Goal: Transaction & Acquisition: Book appointment/travel/reservation

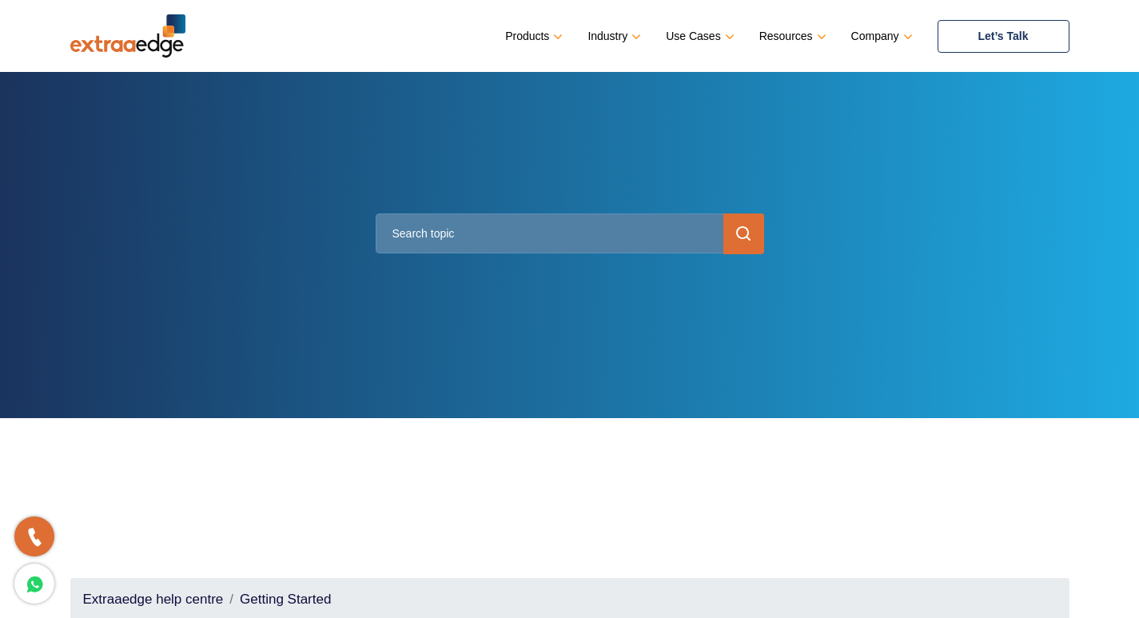
click at [1019, 36] on link "Let’s Talk" at bounding box center [1003, 36] width 132 height 33
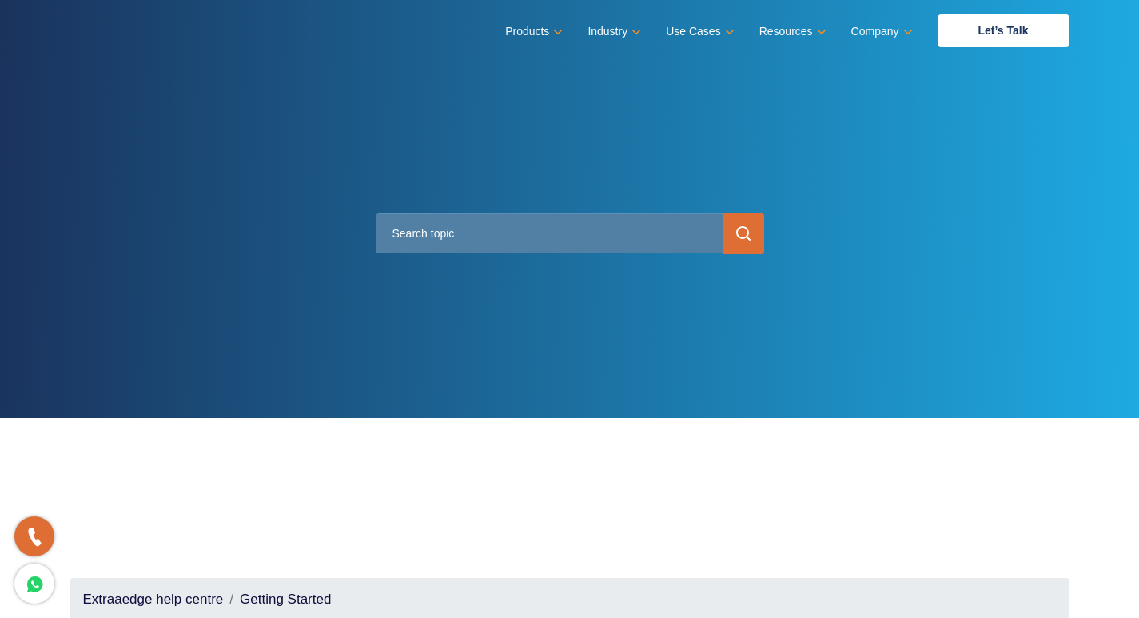
click at [645, 229] on input "text" at bounding box center [570, 233] width 388 height 40
click at [734, 239] on input "submit" at bounding box center [743, 233] width 41 height 41
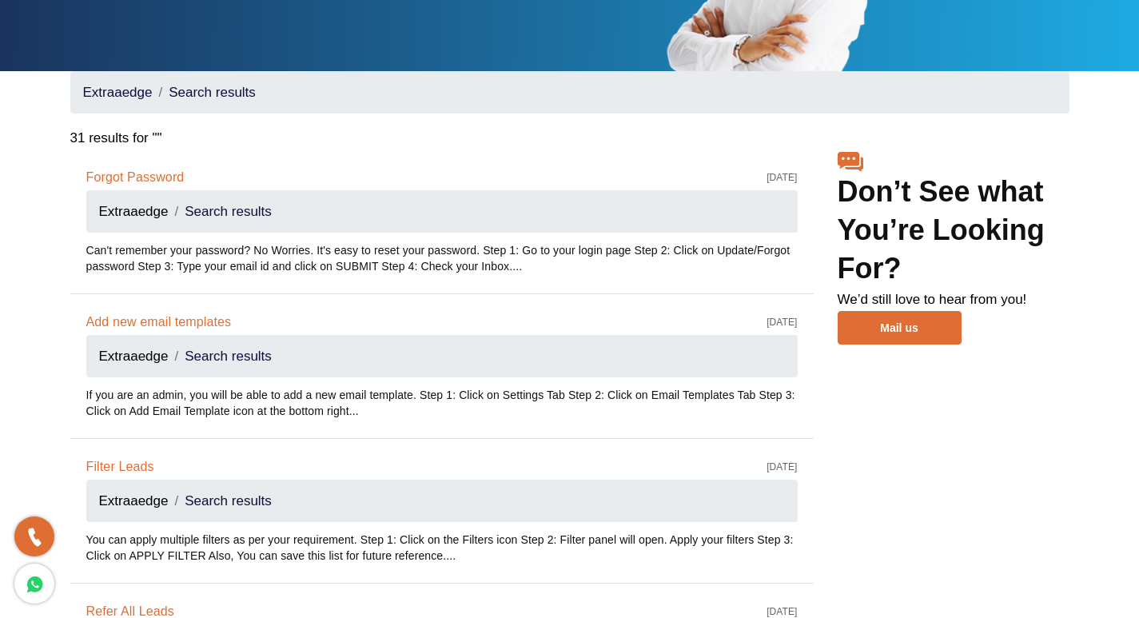
scroll to position [240, 0]
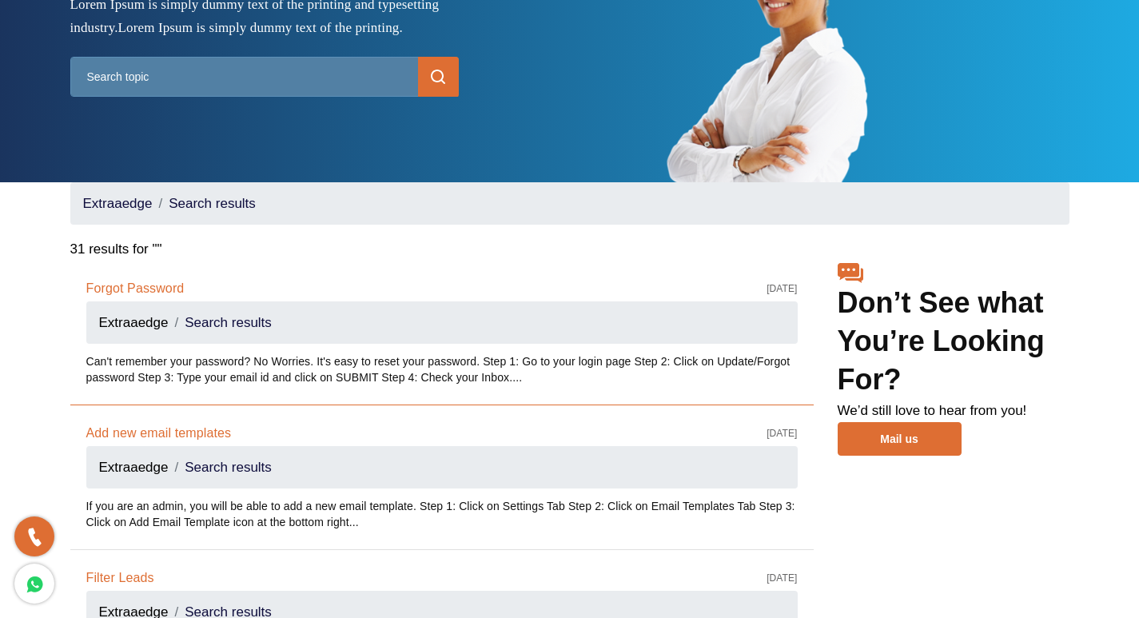
click at [129, 297] on link "Forgot Password" at bounding box center [135, 289] width 98 height 18
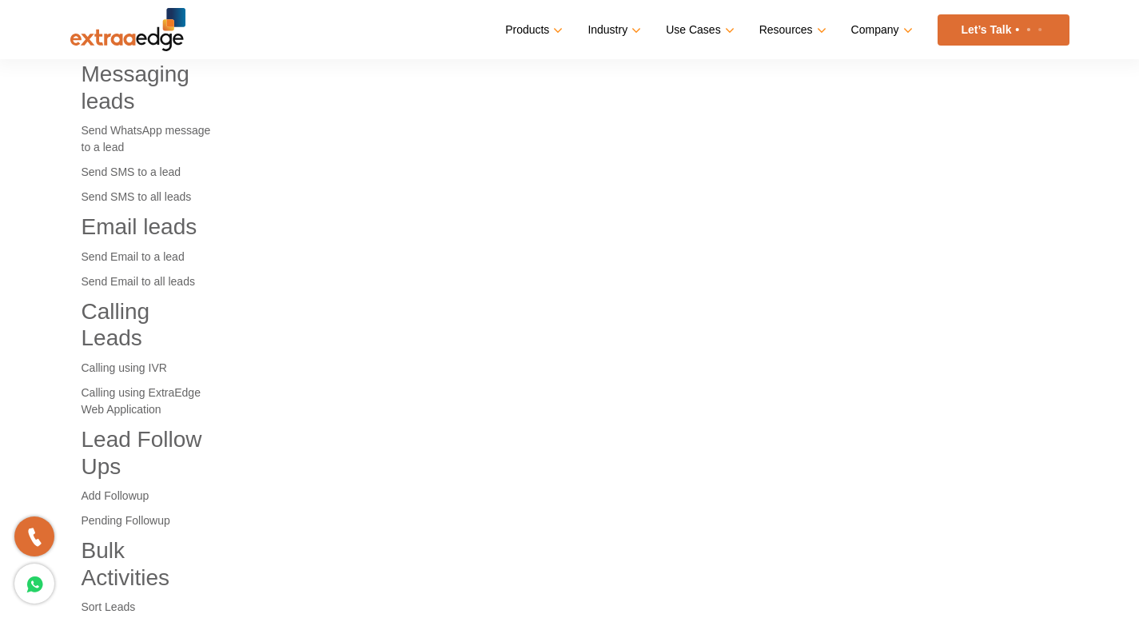
scroll to position [1067, 0]
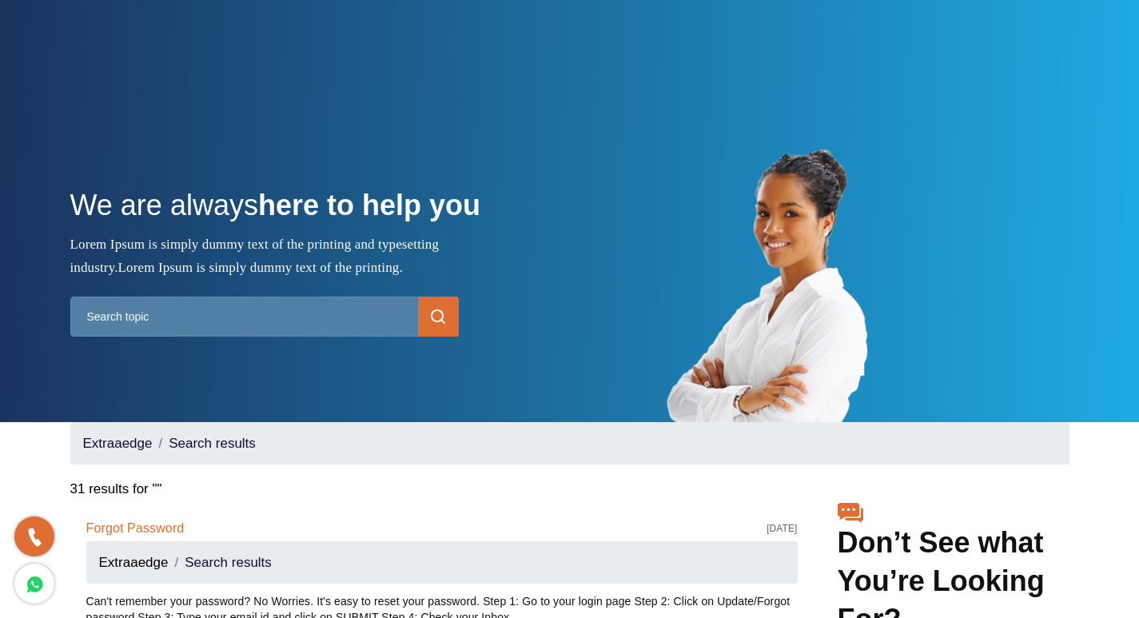
click at [445, 329] on input "submit" at bounding box center [438, 317] width 41 height 41
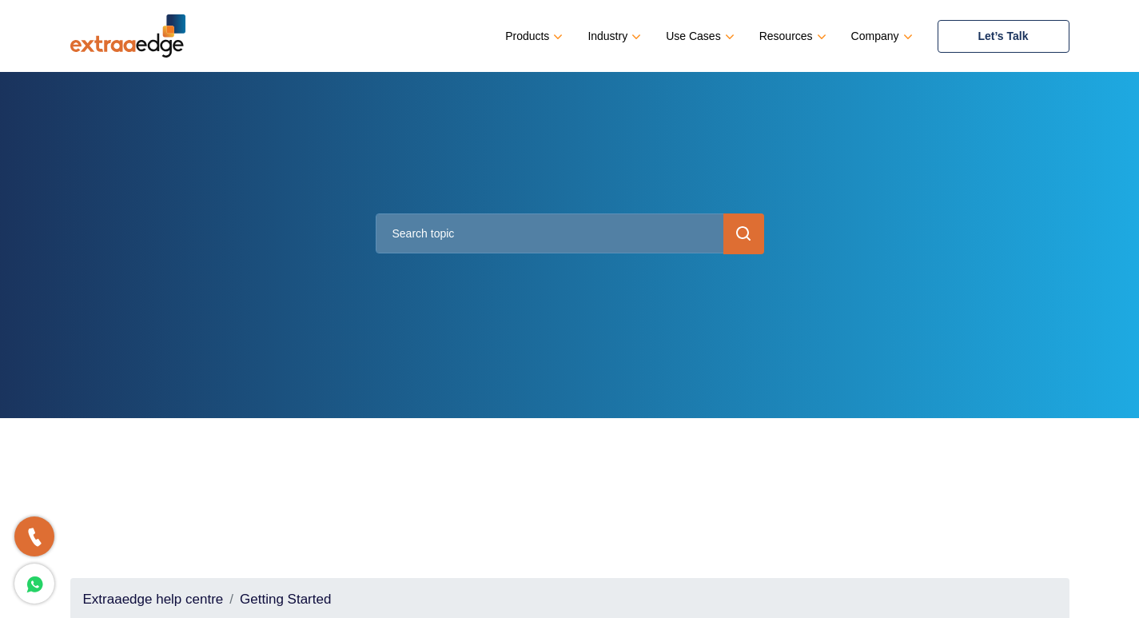
click at [990, 33] on link "Let’s Talk" at bounding box center [1003, 36] width 132 height 33
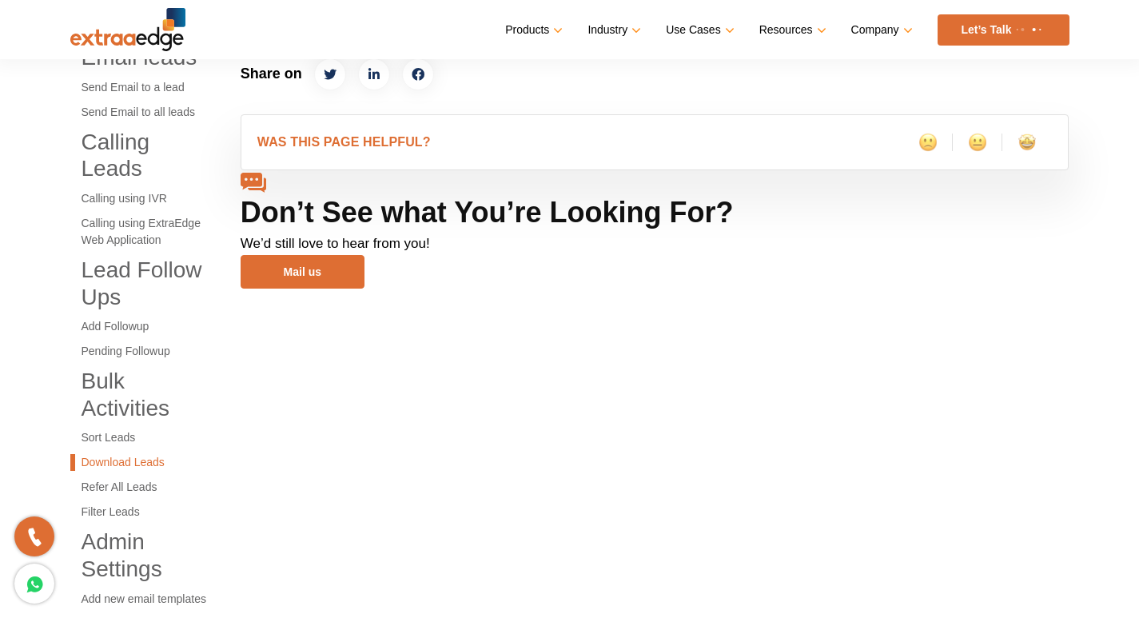
scroll to position [1199, 0]
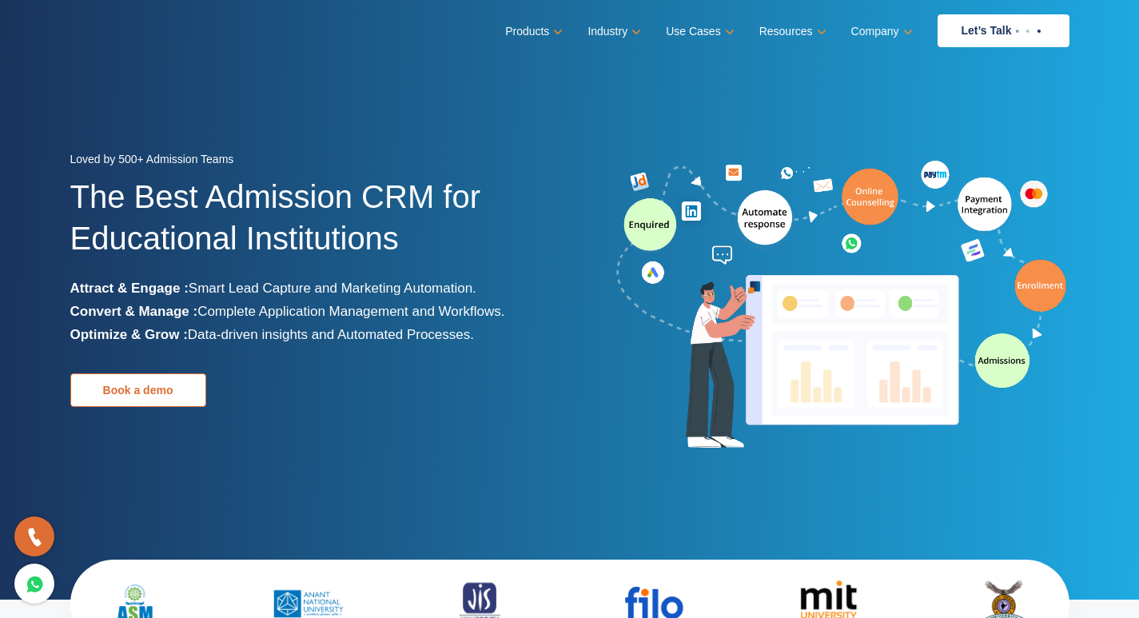
click at [137, 397] on link "Book a demo" at bounding box center [138, 390] width 136 height 34
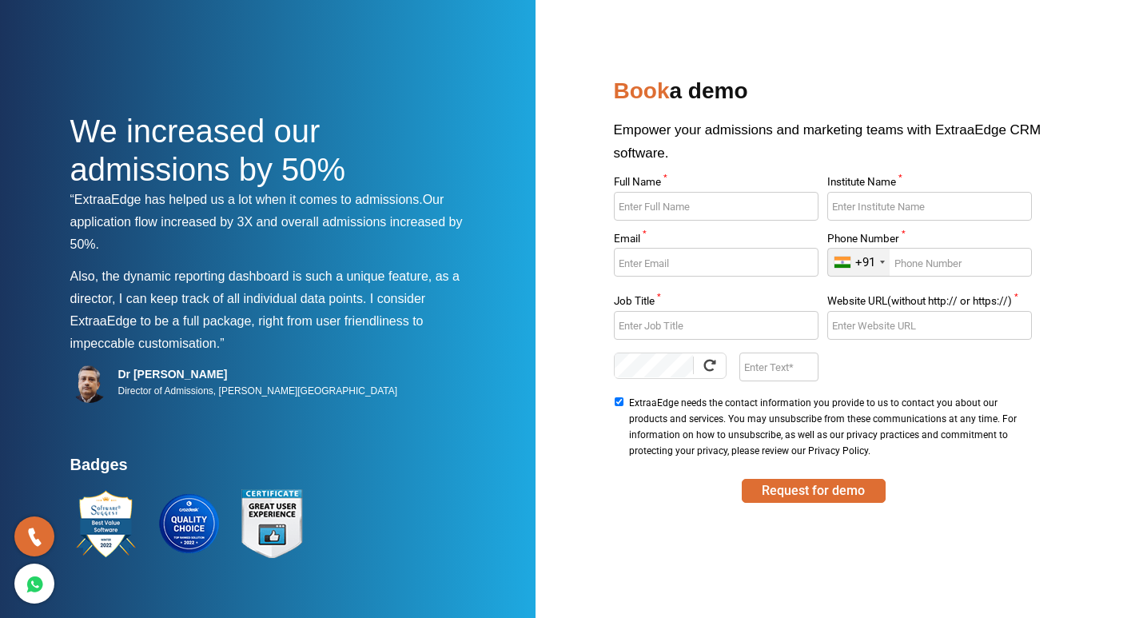
click at [701, 196] on input "Full Name *" at bounding box center [716, 206] width 205 height 29
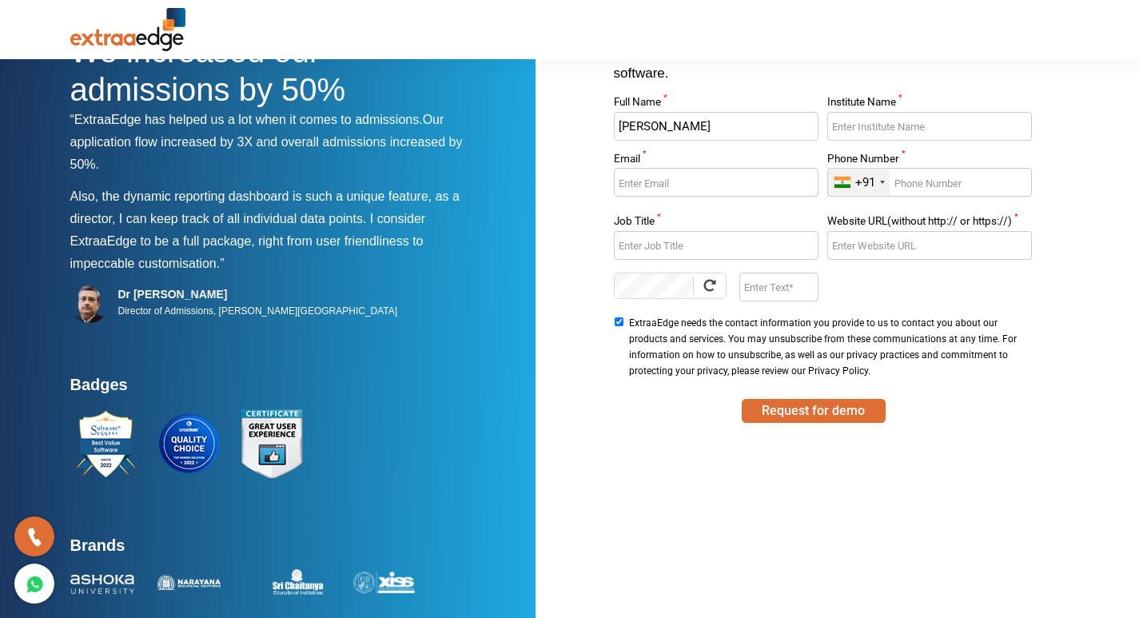
type input "Shashi Kant Sharma"
click at [882, 121] on input "Institute Name *" at bounding box center [929, 126] width 205 height 29
type input "Sri Chaitanya Academy"
click at [692, 189] on input "Email *" at bounding box center [716, 182] width 205 height 29
type input "sashikantepfo1997@gmail.com"
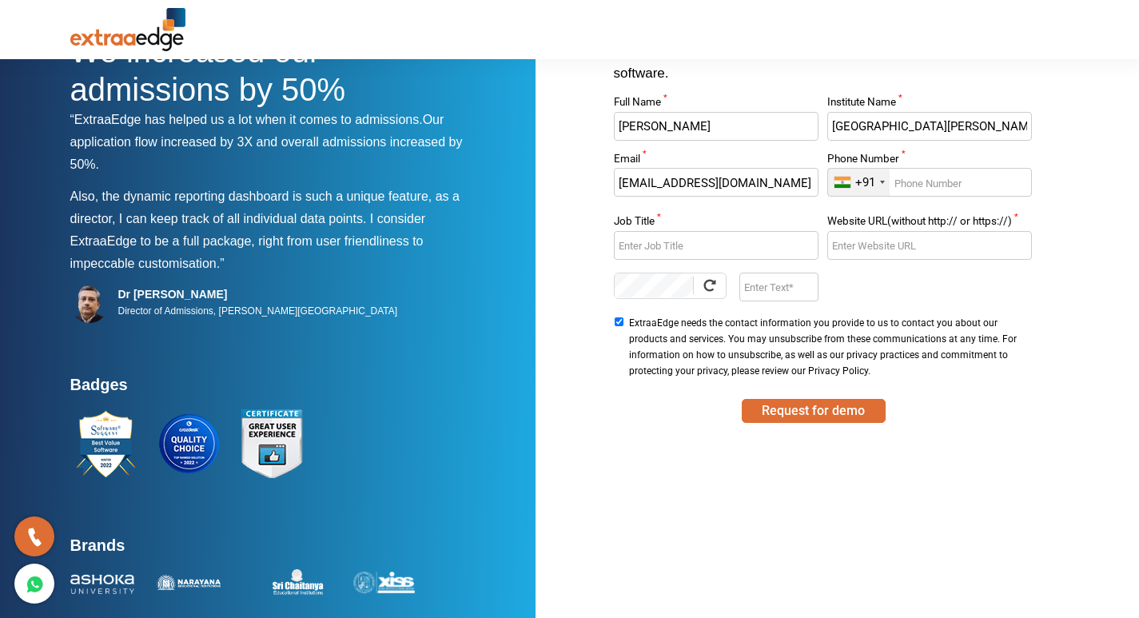
click at [925, 185] on input "Phone Number *" at bounding box center [929, 182] width 205 height 29
type input "7376712475"
click at [733, 240] on input "Job Title *" at bounding box center [716, 245] width 205 height 29
type input "Promoter"
click at [894, 257] on input "Website URL(without http:// or https://) *" at bounding box center [929, 245] width 205 height 29
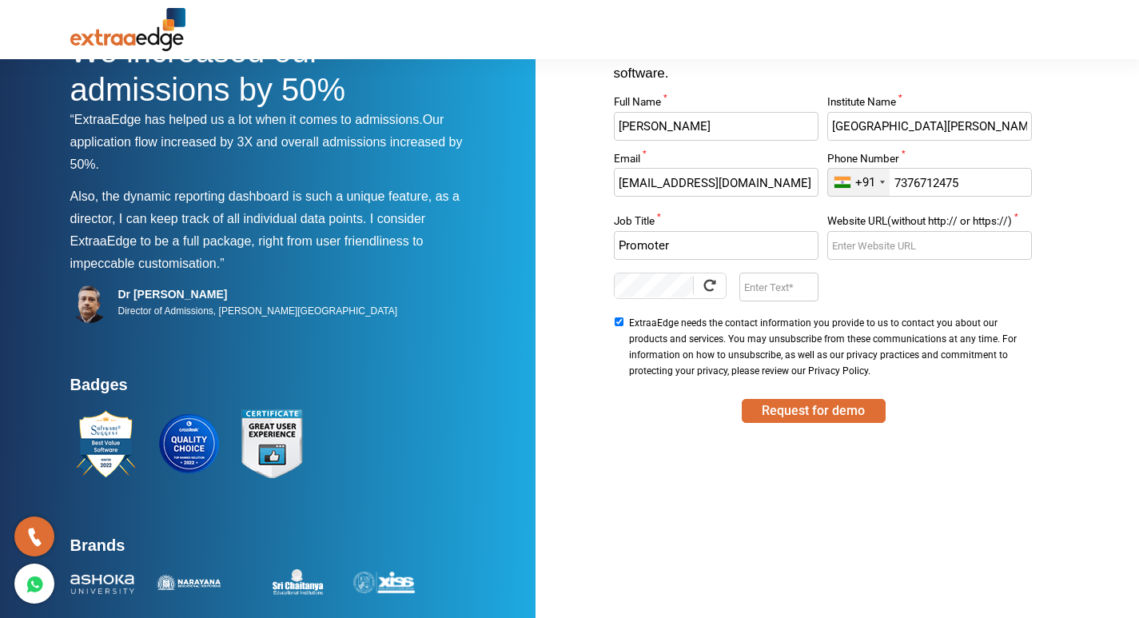
click at [768, 292] on input "Enter Text" at bounding box center [778, 287] width 79 height 29
type input "6vut"
click at [779, 413] on button "Request for demo" at bounding box center [814, 411] width 144 height 24
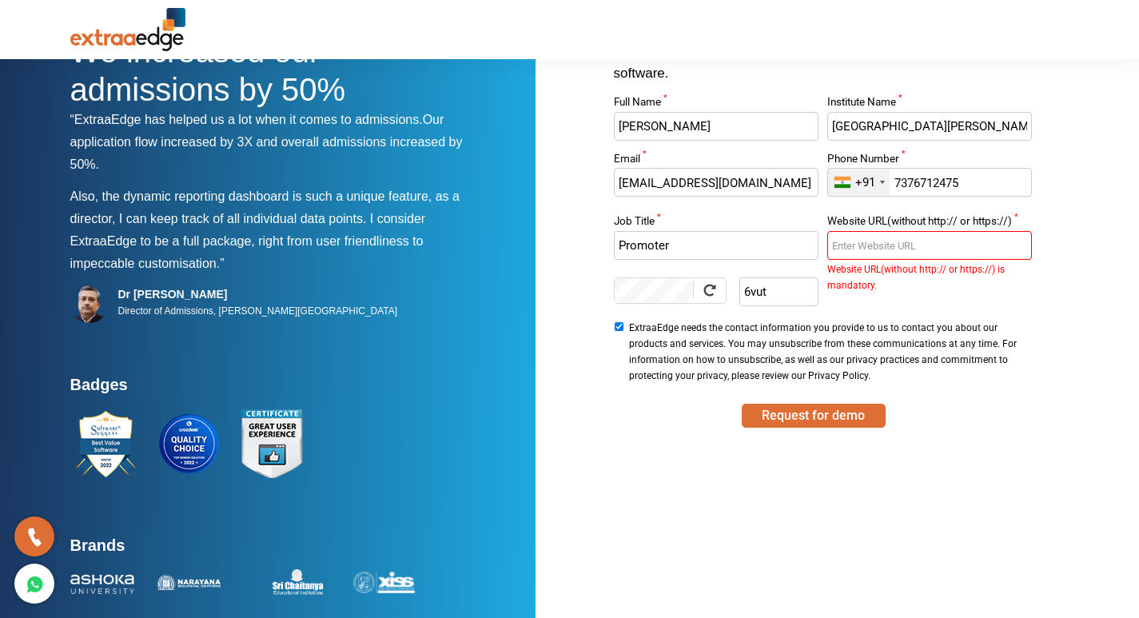
click at [898, 249] on input "Website URL(without http:// or https://) *" at bounding box center [929, 245] width 205 height 29
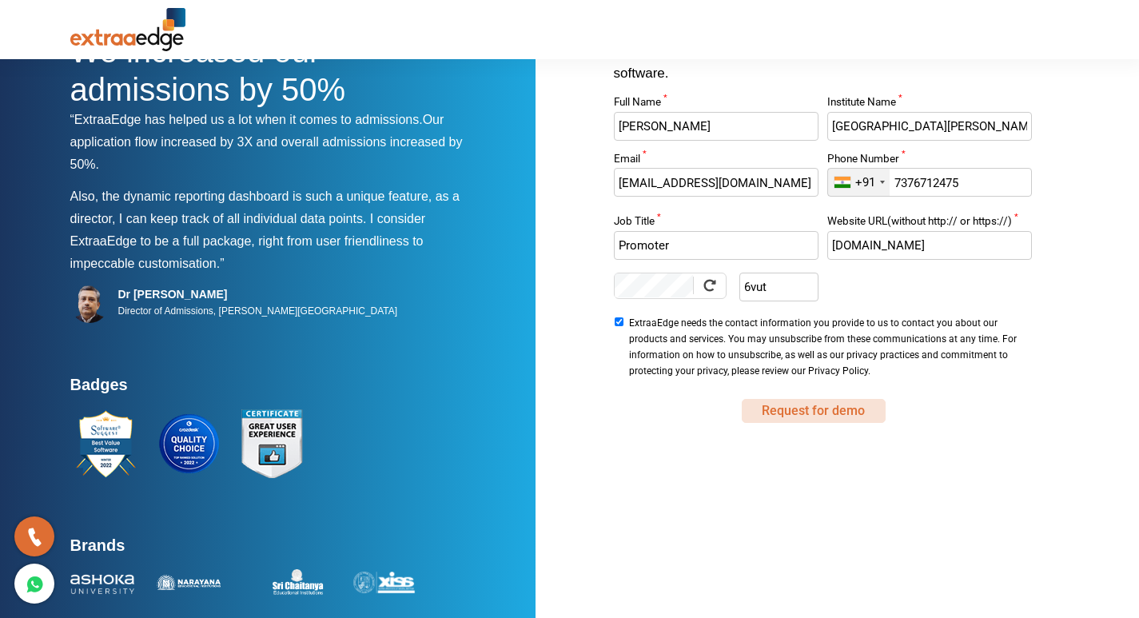
type input "www.srichaitanyascore.com"
click at [785, 406] on button "Request for demo" at bounding box center [814, 411] width 144 height 24
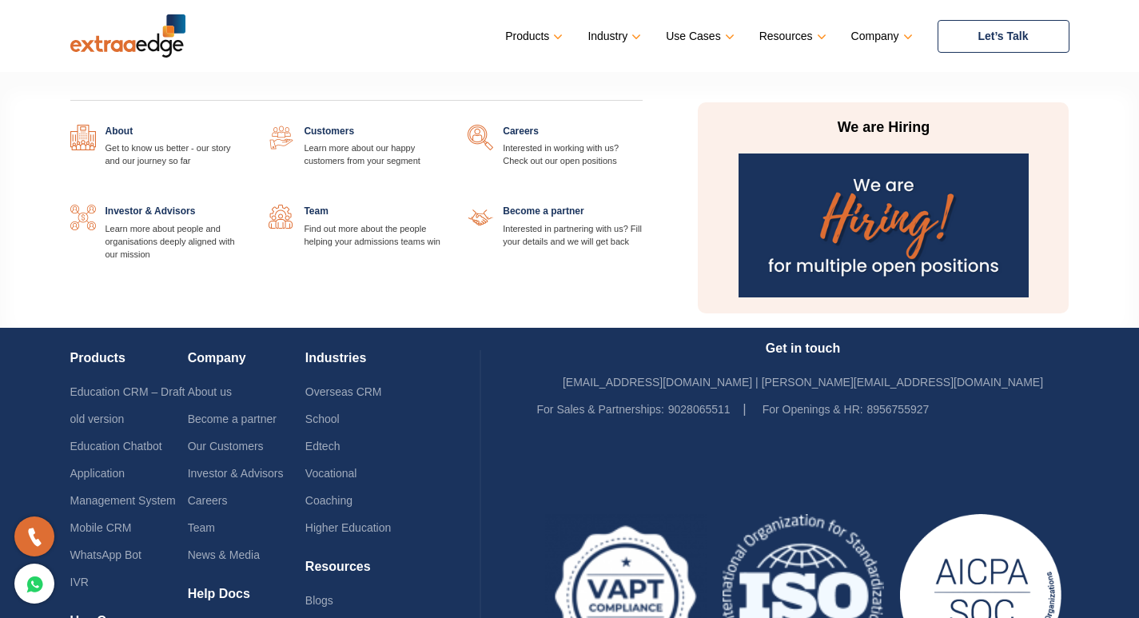
click at [245, 125] on link at bounding box center [245, 125] width 0 height 0
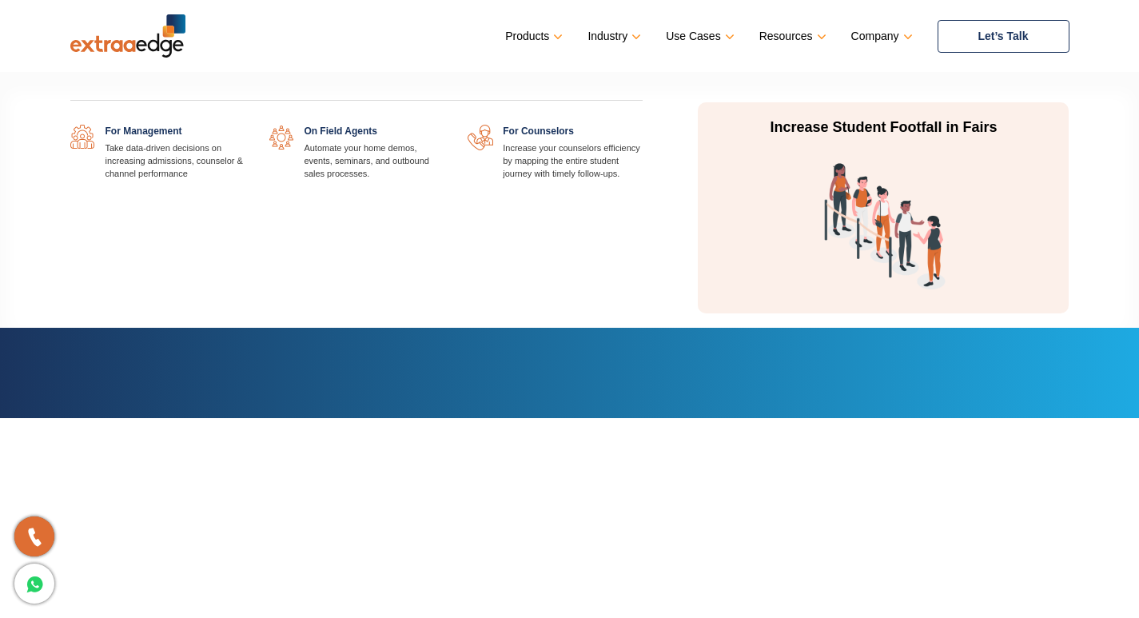
click at [245, 125] on link at bounding box center [245, 125] width 0 height 0
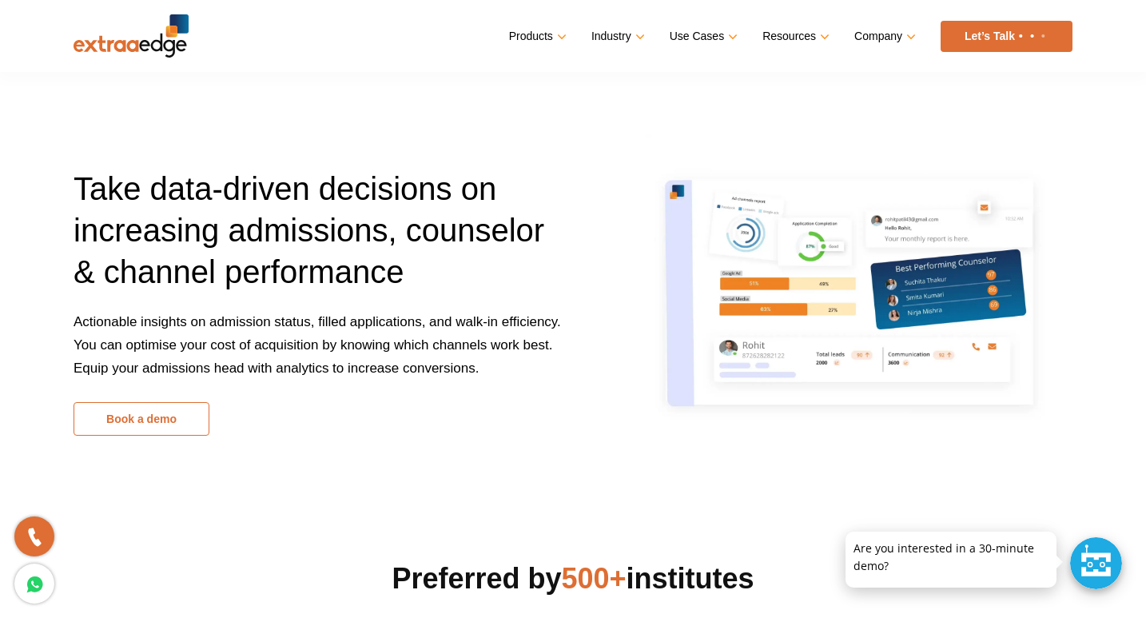
click at [140, 434] on link "Book a demo" at bounding box center [142, 419] width 136 height 34
